Goal: Task Accomplishment & Management: Manage account settings

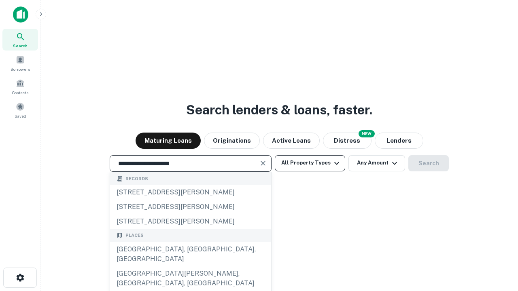
click at [190, 267] on div "[GEOGRAPHIC_DATA], [GEOGRAPHIC_DATA], [GEOGRAPHIC_DATA]" at bounding box center [190, 254] width 161 height 24
click at [310, 163] on button "All Property Types" at bounding box center [310, 163] width 70 height 16
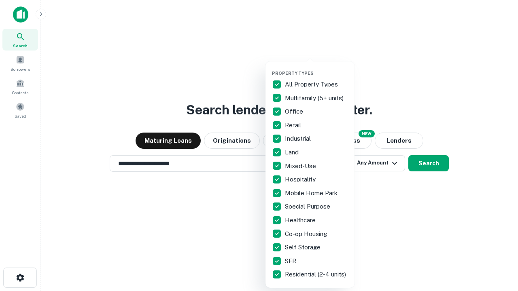
type input "**********"
click at [317, 68] on button "button" at bounding box center [316, 68] width 89 height 0
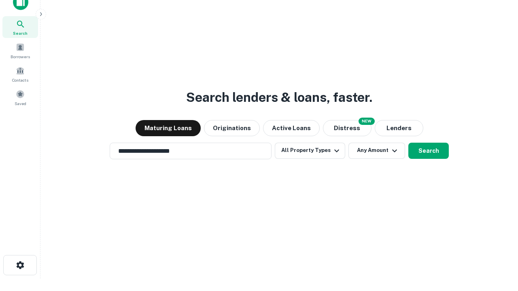
scroll to position [5, 98]
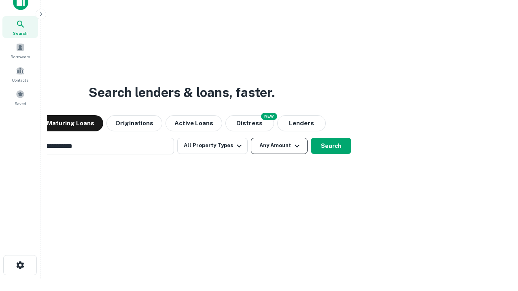
click at [251, 138] on button "Any Amount" at bounding box center [279, 146] width 57 height 16
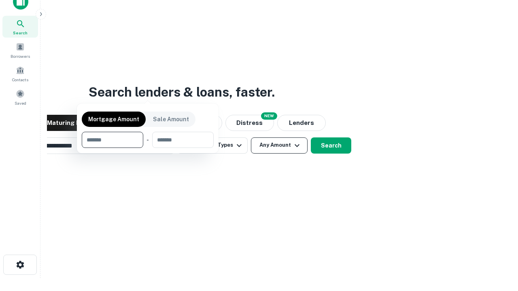
scroll to position [58, 229]
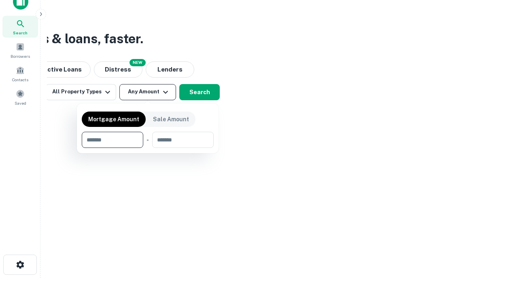
type input "*******"
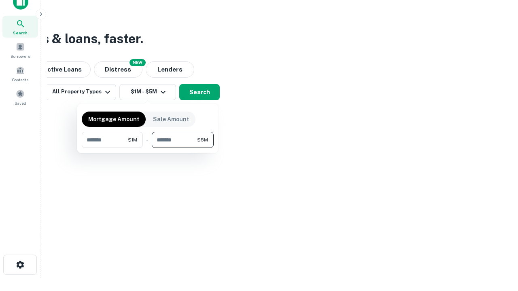
type input "*******"
click at [148, 148] on button "button" at bounding box center [148, 148] width 132 height 0
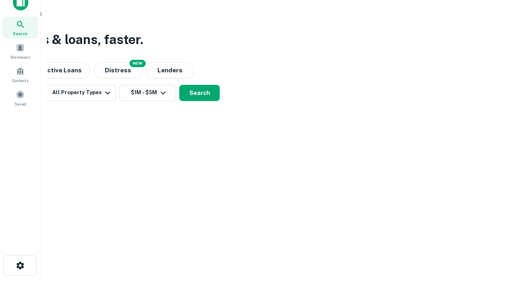
scroll to position [5, 149]
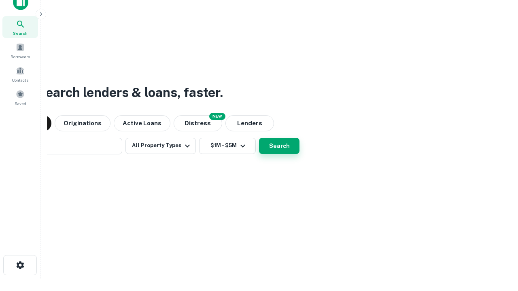
click at [259, 138] on button "Search" at bounding box center [279, 146] width 40 height 16
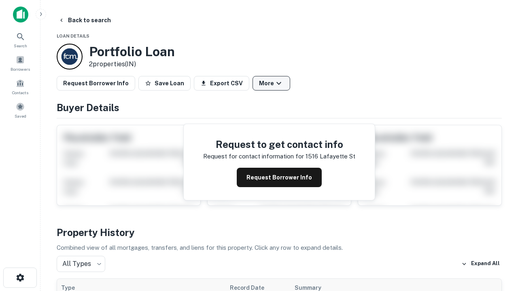
click at [271, 83] on button "More" at bounding box center [272, 83] width 38 height 15
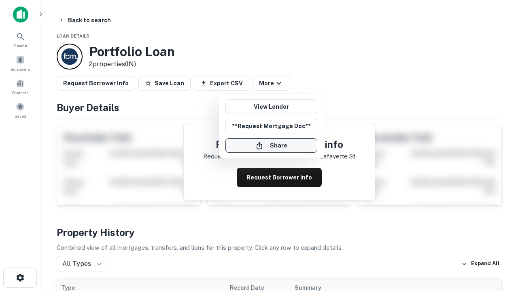
click at [271, 146] on button "Share" at bounding box center [271, 145] width 92 height 15
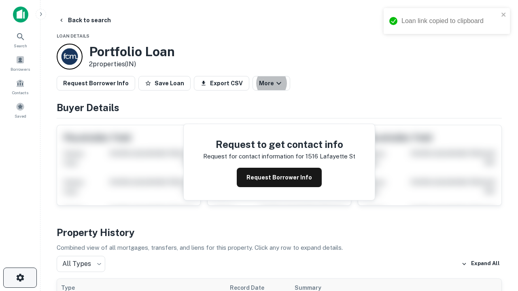
click at [20, 278] on icon "button" at bounding box center [20, 278] width 10 height 10
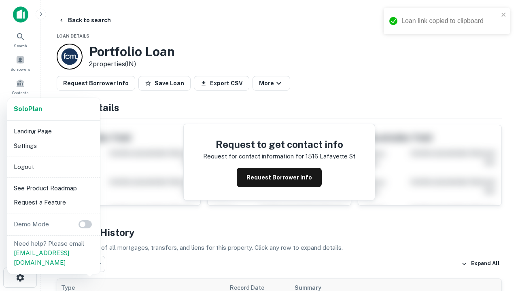
click at [53, 167] on li "Logout" at bounding box center [54, 167] width 87 height 15
